Goal: Information Seeking & Learning: Learn about a topic

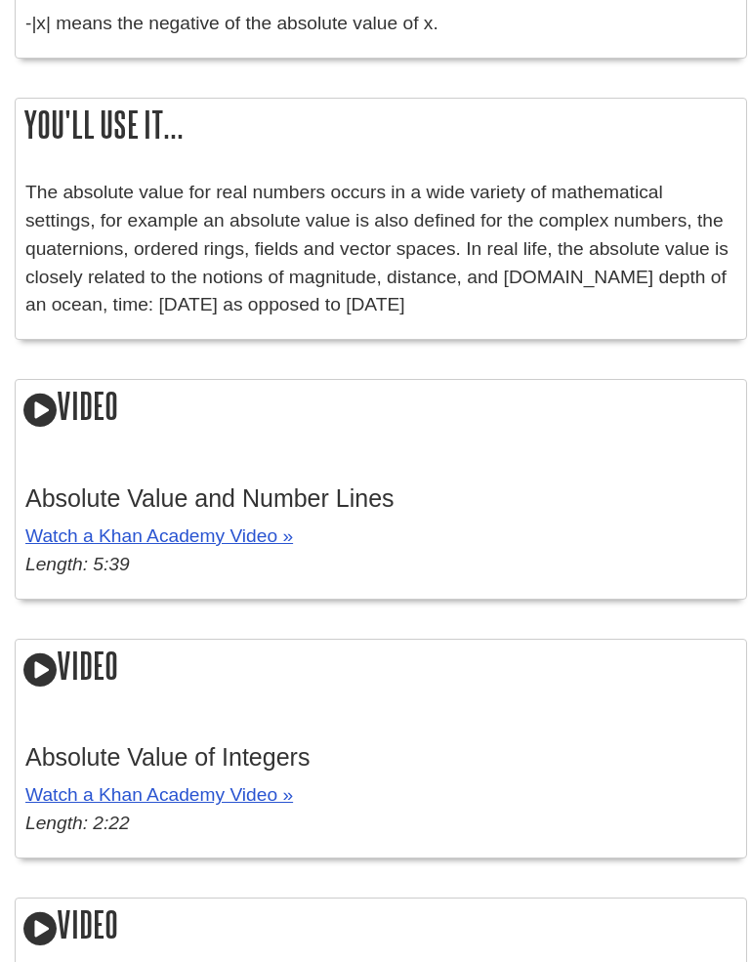
scroll to position [2770, 0]
click at [118, 525] on link "Watch a Khan Academy Video »" at bounding box center [159, 535] width 268 height 21
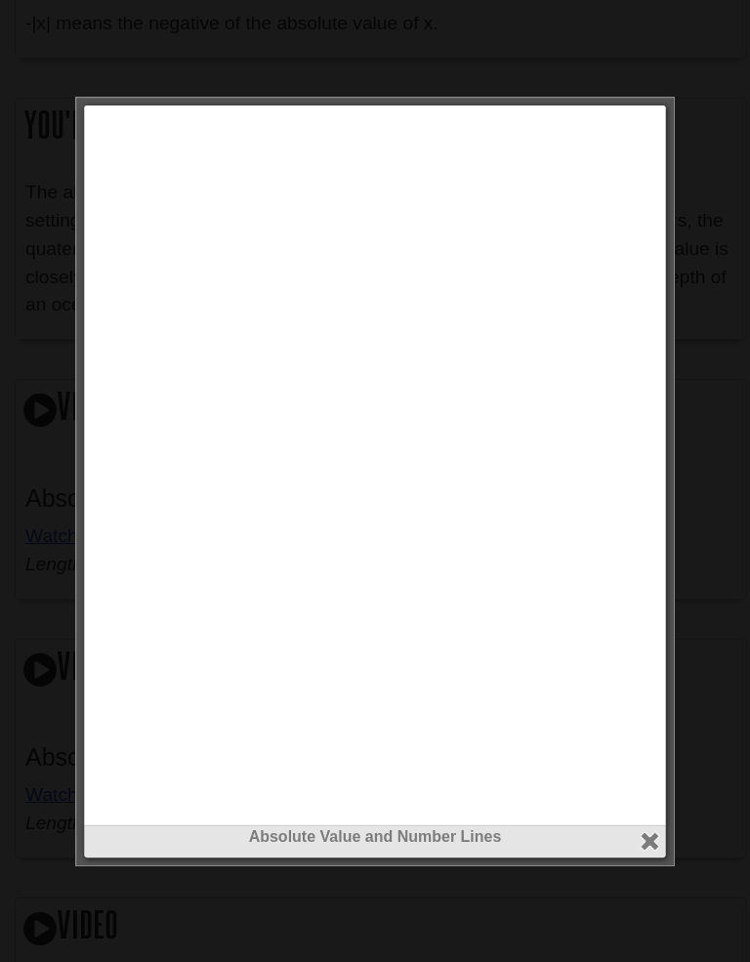
click at [7, 794] on div at bounding box center [375, 481] width 750 height 962
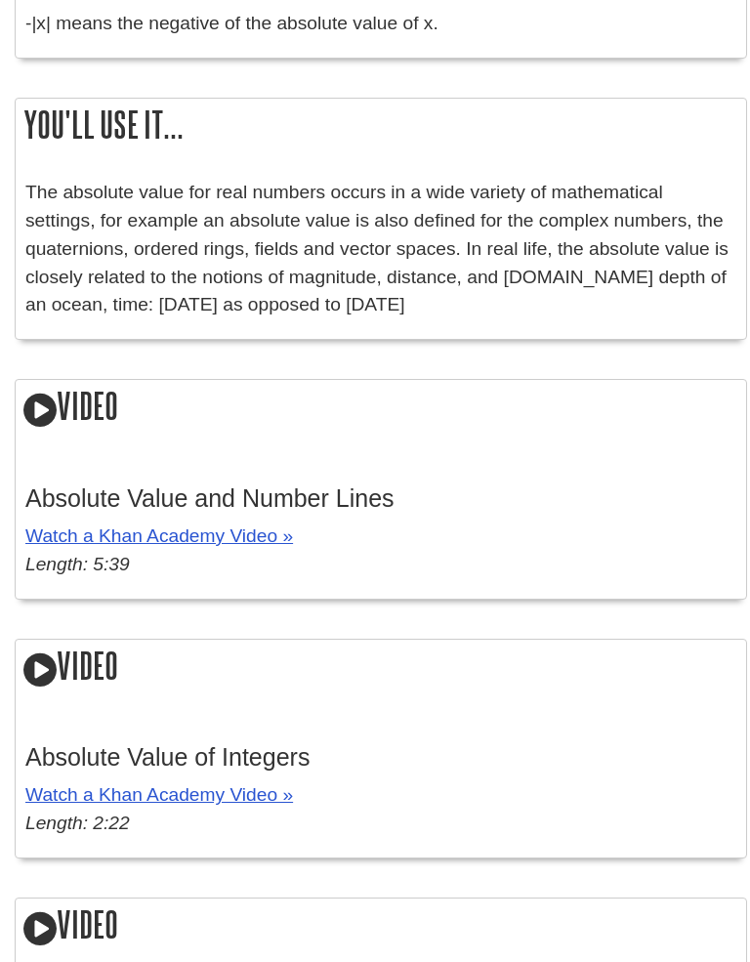
click at [66, 525] on link "Watch a Khan Academy Video »" at bounding box center [159, 535] width 268 height 21
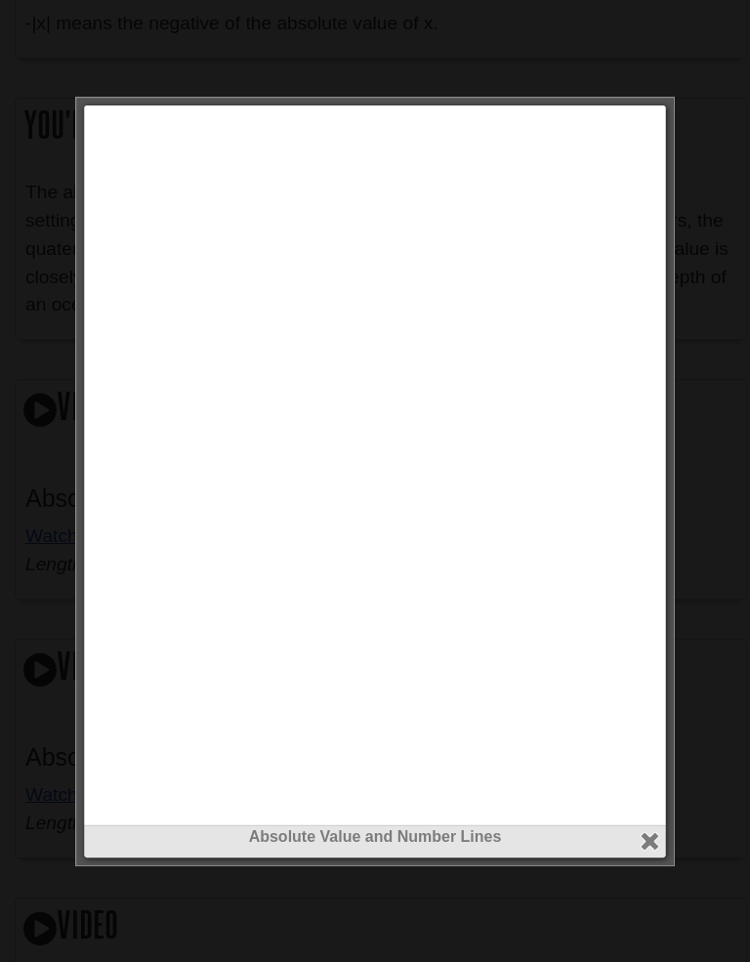
click at [668, 839] on div at bounding box center [668, 845] width 14 height 42
click at [647, 830] on button "close" at bounding box center [650, 841] width 22 height 22
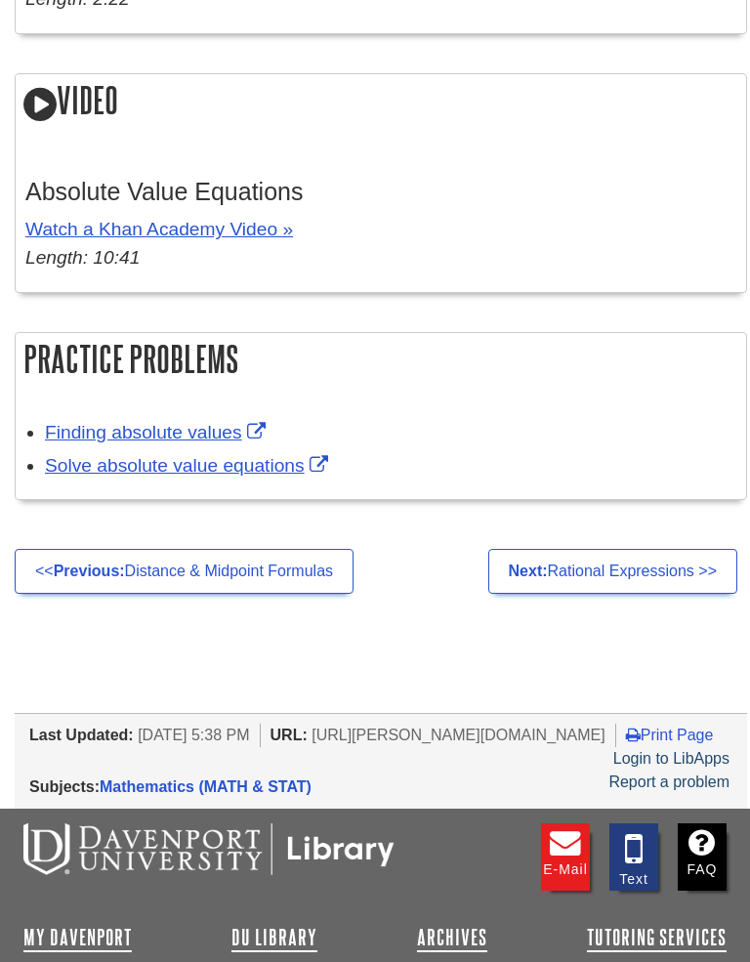
scroll to position [3594, 0]
click at [204, 422] on link "Finding absolute values" at bounding box center [158, 432] width 226 height 21
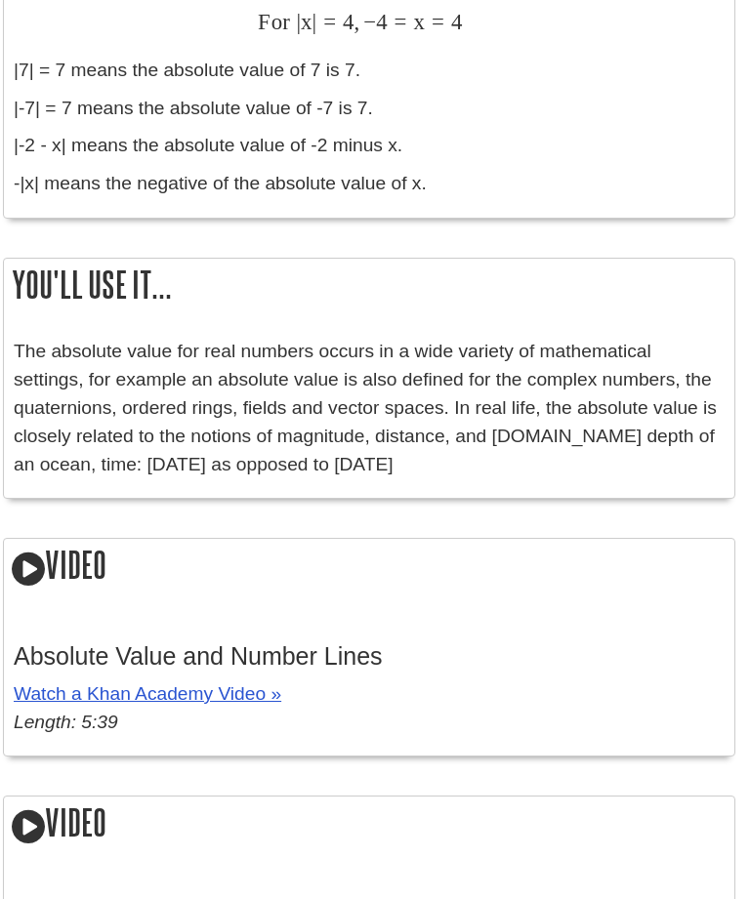
scroll to position [2606, 12]
click at [148, 684] on link "Watch a Khan Academy Video »" at bounding box center [148, 694] width 268 height 21
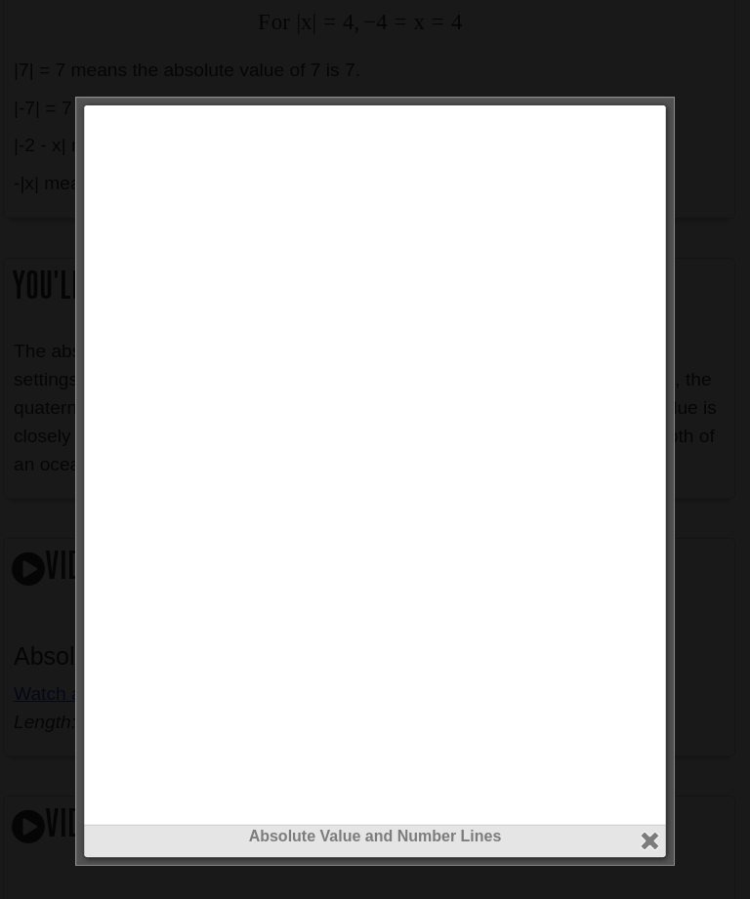
click at [471, 845] on div "Absolute Value and Number Lines" at bounding box center [375, 836] width 572 height 23
click at [485, 846] on div "Absolute Value and Number Lines" at bounding box center [375, 836] width 572 height 23
click at [488, 847] on div "Absolute Value and Number Lines" at bounding box center [375, 836] width 572 height 23
click at [649, 835] on button "close" at bounding box center [650, 841] width 22 height 22
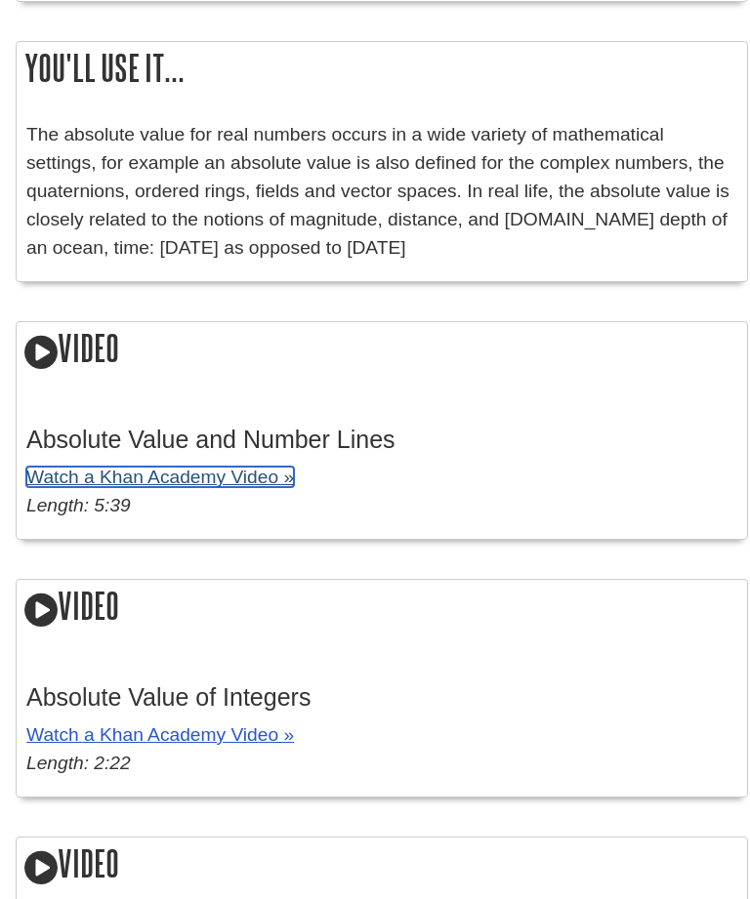
scroll to position [2849, 0]
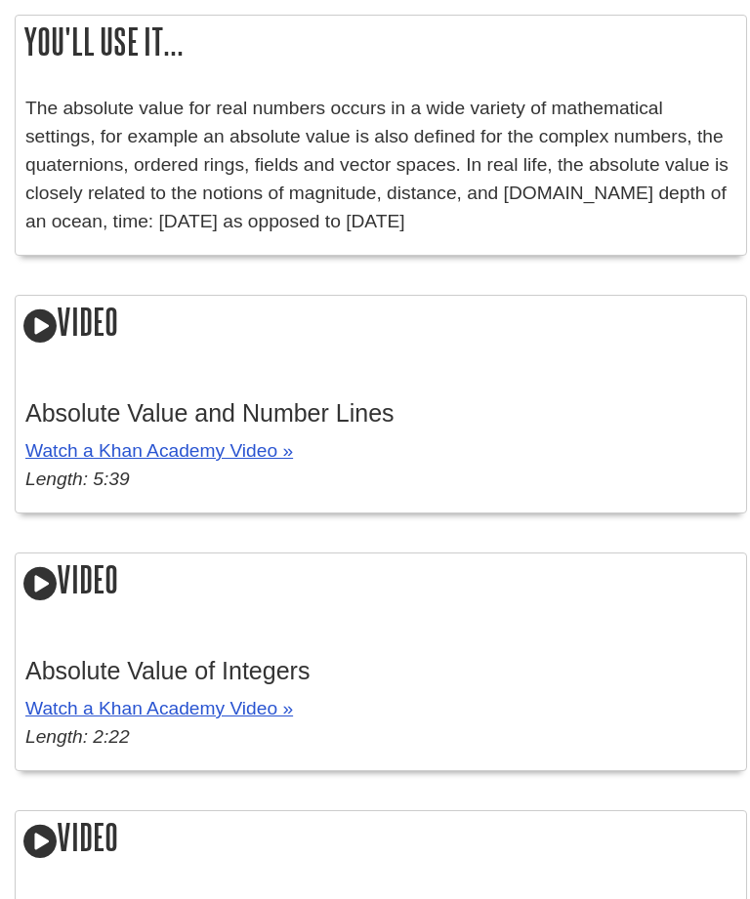
click at [63, 297] on h2 "Video" at bounding box center [381, 325] width 730 height 56
click at [56, 317] on icon at bounding box center [39, 326] width 33 height 39
click at [61, 325] on div "Video Absolute Value and Number Lines Watch a Khan Academy Video » Length: 5:39" at bounding box center [381, 404] width 732 height 219
click at [71, 440] on link "Watch a Khan Academy Video »" at bounding box center [159, 450] width 268 height 21
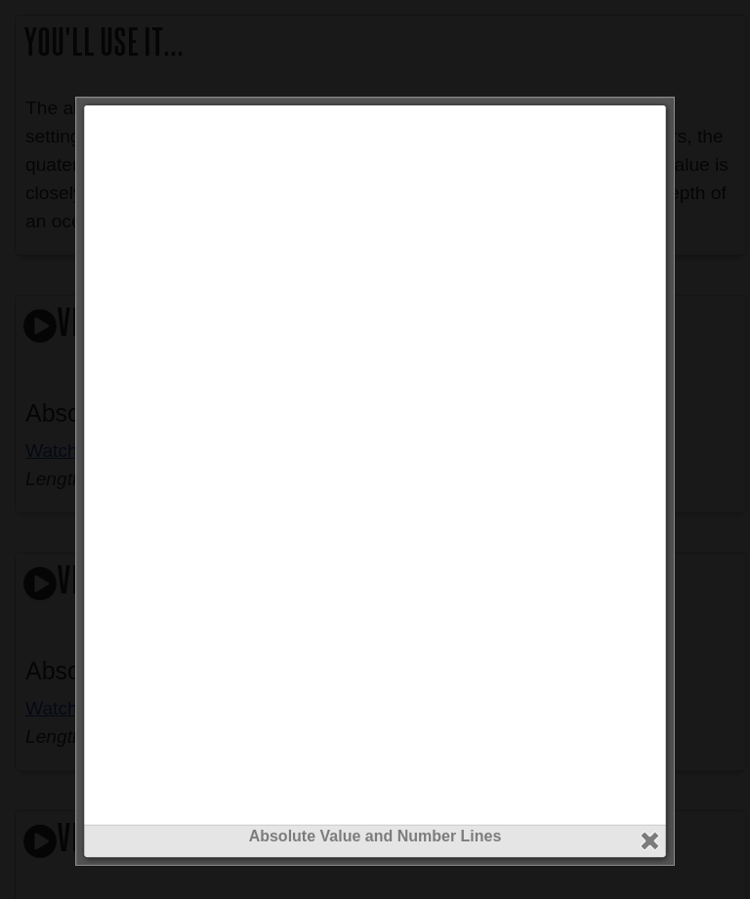
click at [79, 439] on div at bounding box center [82, 467] width 14 height 714
click at [329, 845] on div "Absolute Value and Number Lines" at bounding box center [375, 836] width 572 height 23
click at [325, 833] on div "Absolute Value and Number Lines" at bounding box center [375, 836] width 572 height 23
click at [653, 837] on button "close" at bounding box center [650, 841] width 22 height 22
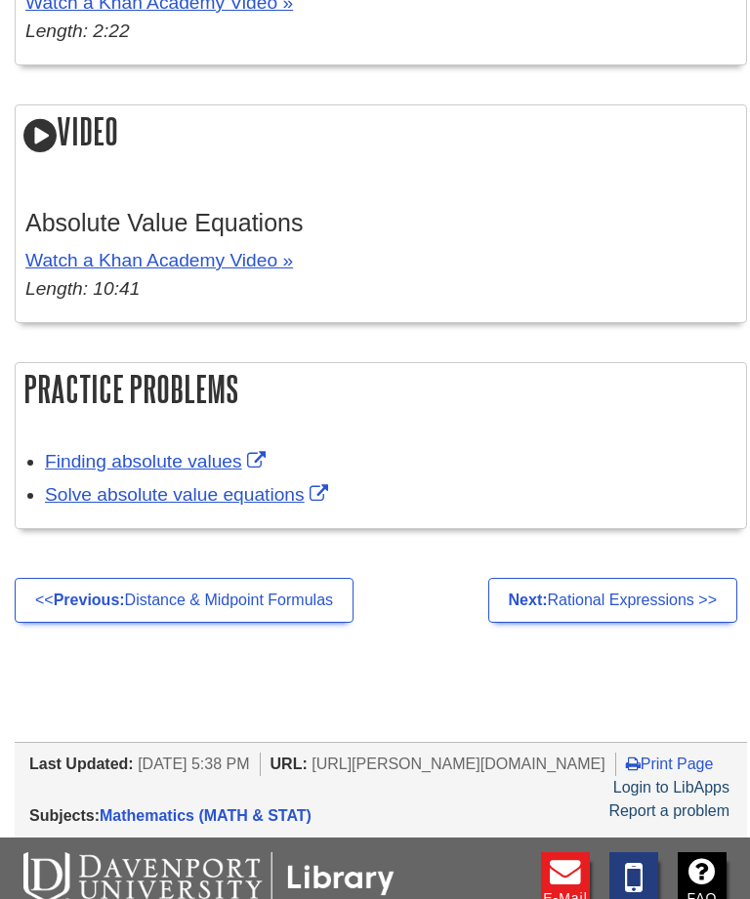
scroll to position [3559, 0]
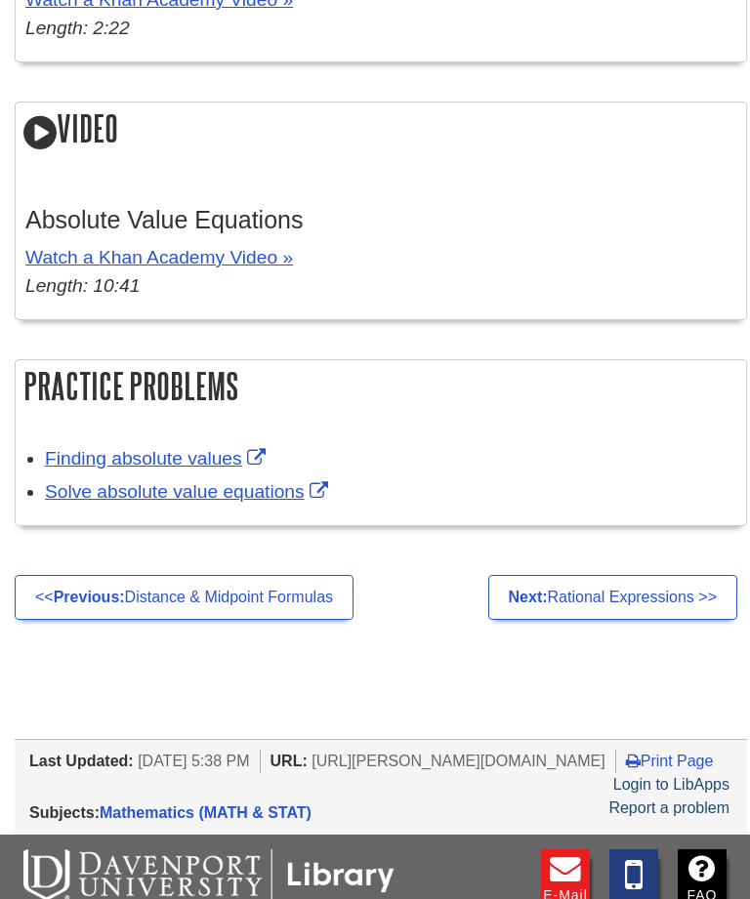
click at [107, 481] on link "Solve absolute value equations" at bounding box center [189, 491] width 288 height 21
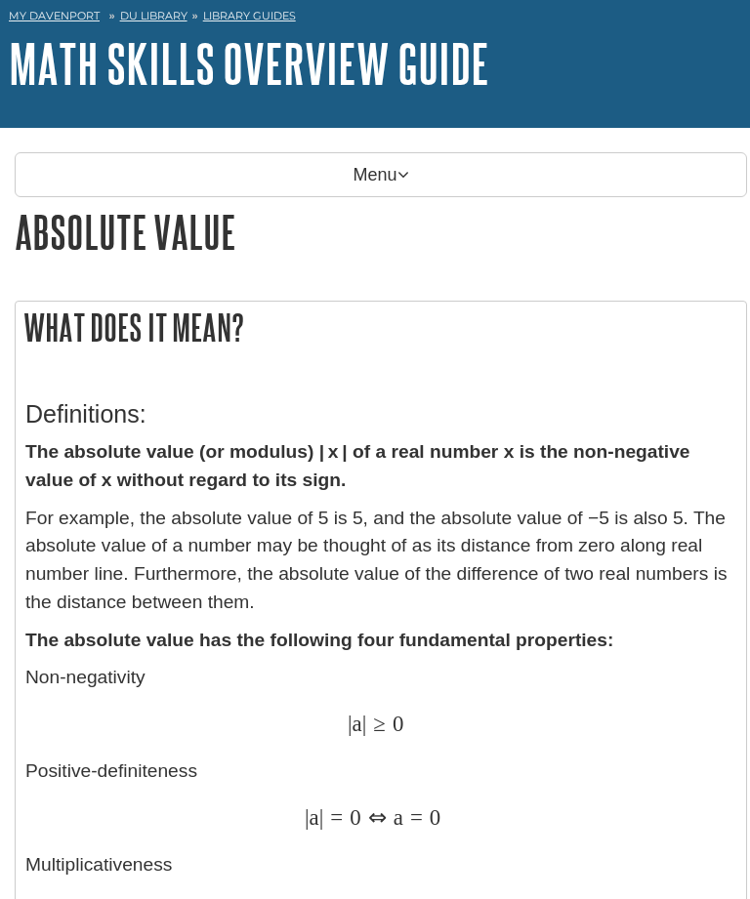
scroll to position [0, 0]
